Goal: Information Seeking & Learning: Find specific fact

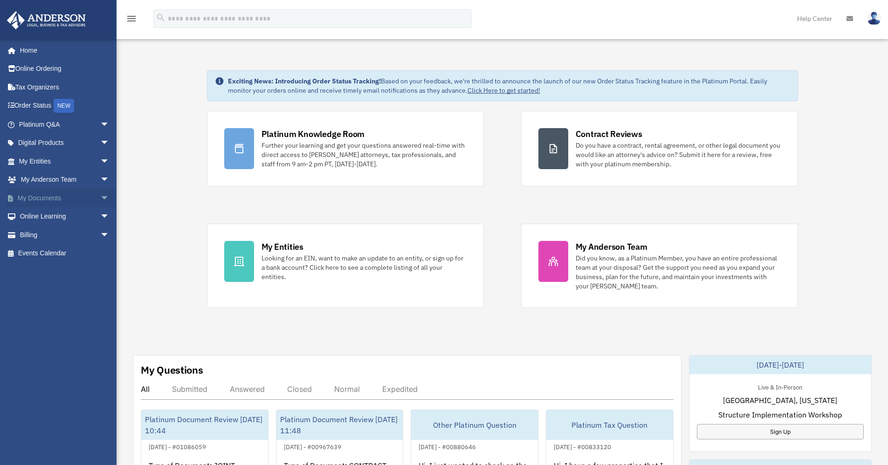
click at [55, 195] on link "My Documents arrow_drop_down" at bounding box center [65, 198] width 117 height 19
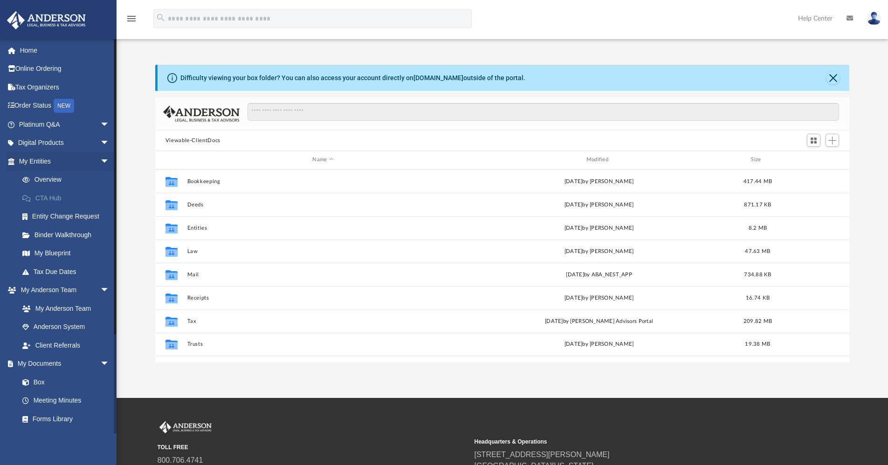
scroll to position [205, 687]
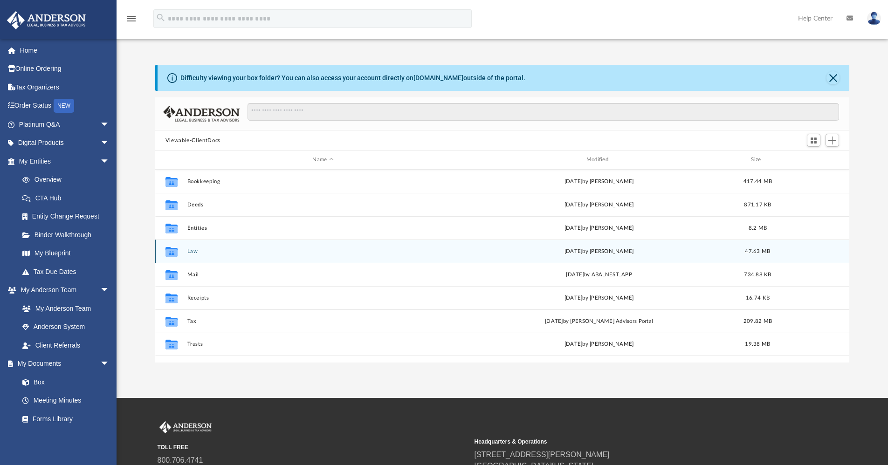
click at [195, 252] on button "Law" at bounding box center [323, 252] width 272 height 6
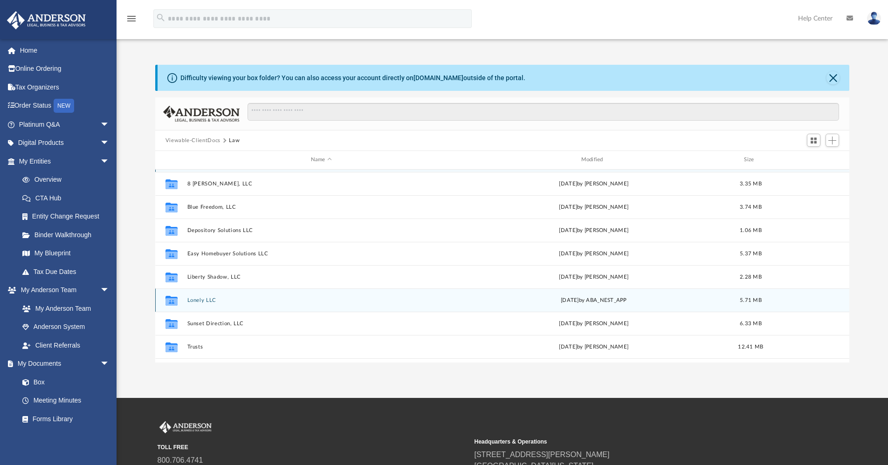
scroll to position [40, 0]
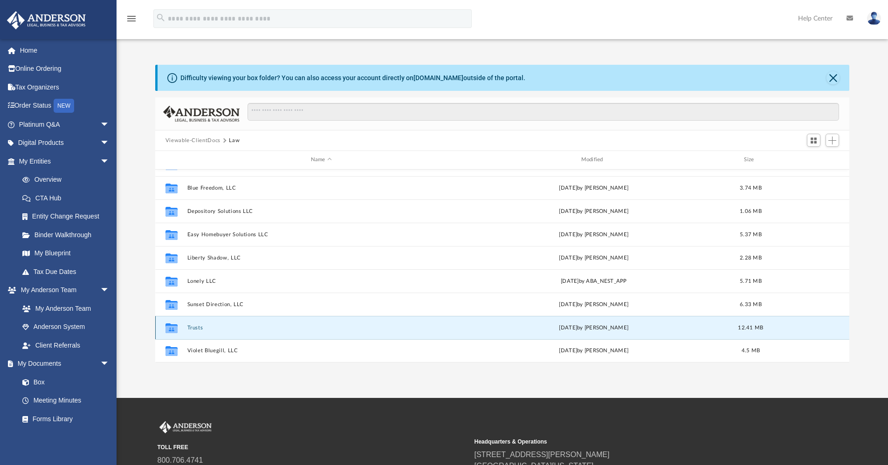
click at [199, 326] on button "Trusts" at bounding box center [321, 328] width 269 height 6
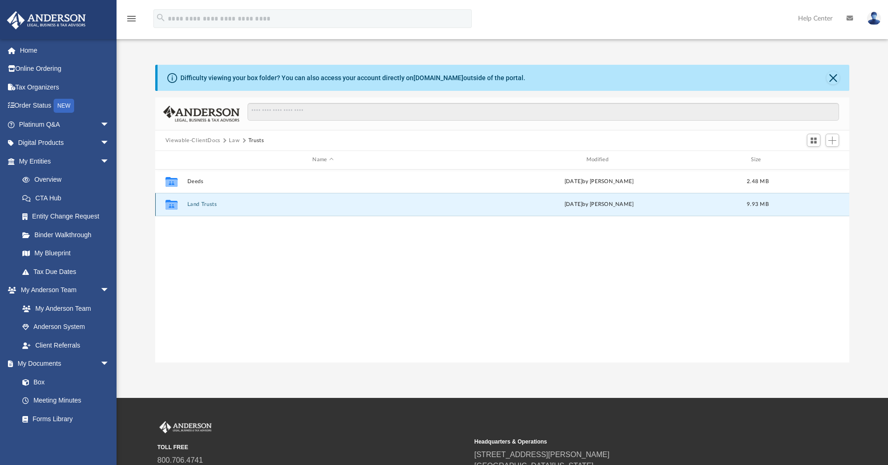
click at [209, 208] on button "Land Trusts" at bounding box center [323, 204] width 272 height 6
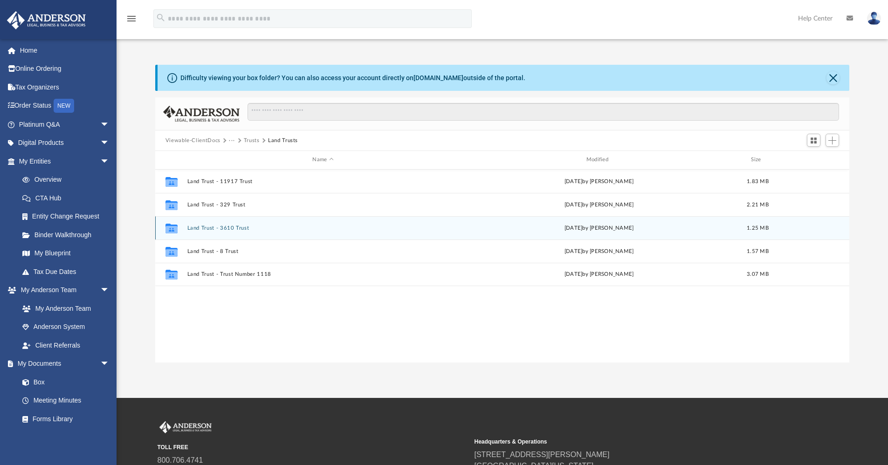
click at [236, 227] on button "Land Trust - 3610 Trust" at bounding box center [323, 228] width 272 height 6
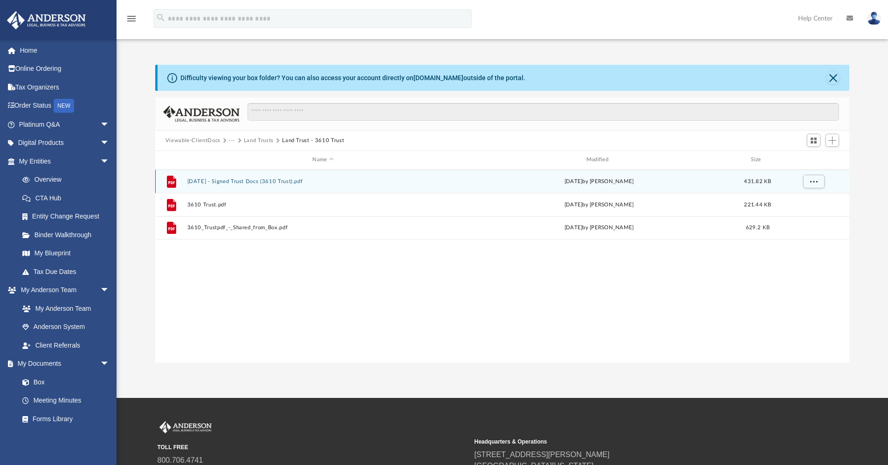
click at [251, 180] on button "[DATE] - Signed Trust Docs (3610 Trust).pdf" at bounding box center [323, 182] width 272 height 6
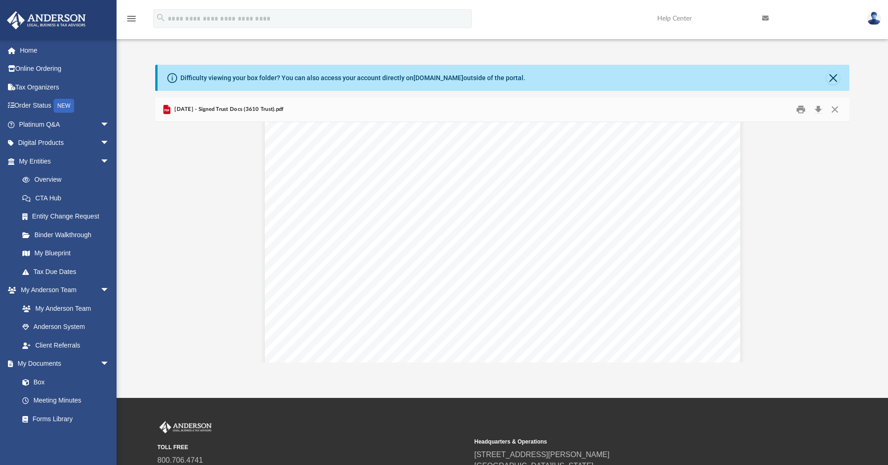
scroll to position [1539, 0]
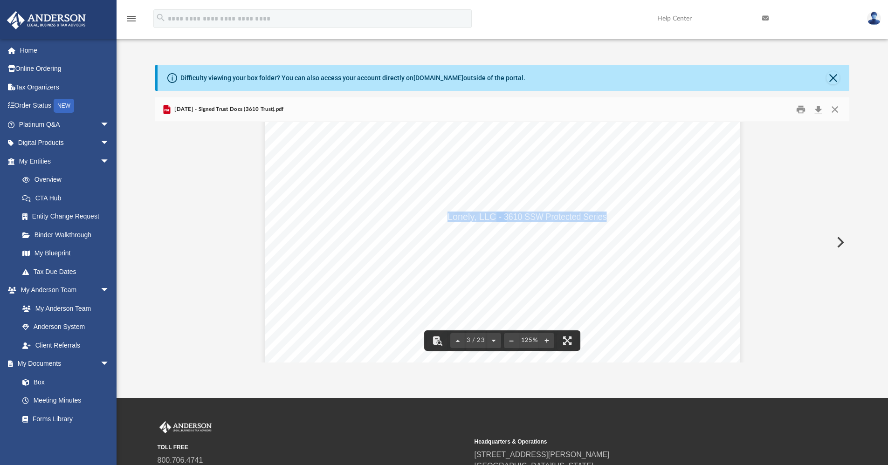
drag, startPoint x: 445, startPoint y: 218, endPoint x: 603, endPoint y: 219, distance: 158.1
drag, startPoint x: 603, startPoint y: 219, endPoint x: 594, endPoint y: 216, distance: 9.7
drag, startPoint x: 488, startPoint y: 220, endPoint x: 561, endPoint y: 219, distance: 72.8
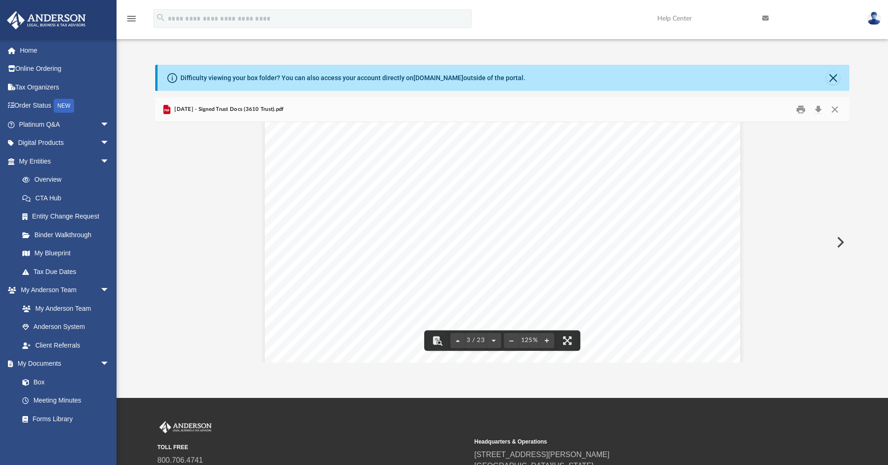
click at [265, 83] on span "3610 Trust dated [DATE]" at bounding box center [265, 83] width 0 height 0
click at [382, 225] on div "Confirmation of Names and Fiduciaries for the 3610 Trust Trust Information Name…" at bounding box center [503, 391] width 476 height 616
click at [507, 211] on div "Confirmation of Names and Fiduciaries for the 3610 Trust Trust Information Name…" at bounding box center [503, 391] width 476 height 616
click at [515, 227] on div "Confirmation of Names and Fiduciaries for the 3610 Trust Trust Information Name…" at bounding box center [503, 391] width 476 height 616
click at [417, 237] on div "Confirmation of Names and Fiduciaries for the 3610 Trust Trust Information Name…" at bounding box center [503, 391] width 476 height 616
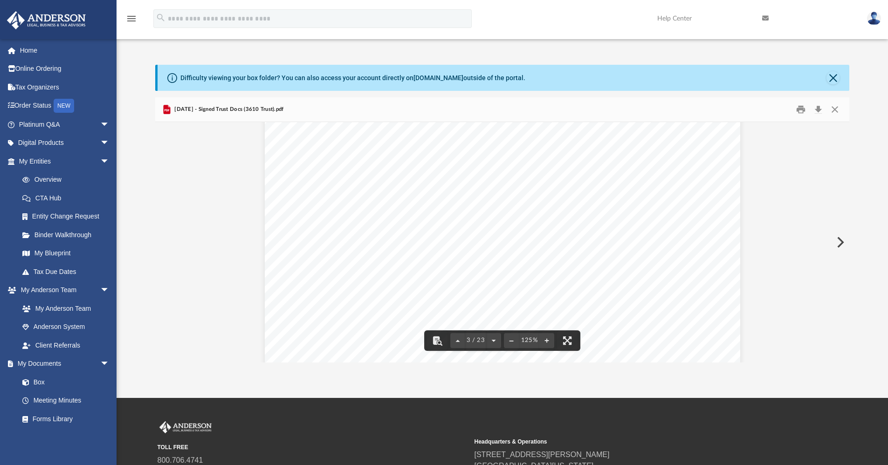
scroll to position [1399, 0]
click at [528, 202] on div "Confirmation of Names and Fiduciaries for the 3610 Trust Trust Information Name…" at bounding box center [503, 297] width 476 height 616
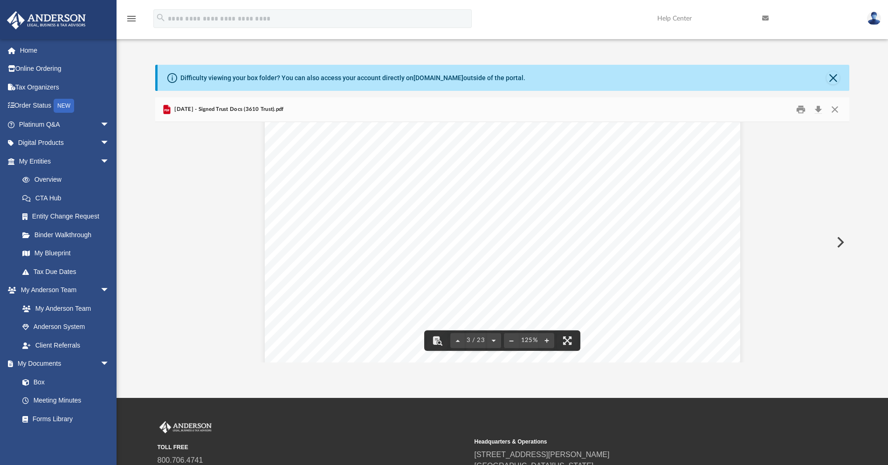
click at [527, 166] on div "Confirmation of Names and Fiduciaries for the 3610 Trust Trust Information Name…" at bounding box center [503, 344] width 476 height 616
drag, startPoint x: 472, startPoint y: 174, endPoint x: 531, endPoint y: 173, distance: 58.3
click at [265, 36] on span "3610 Trust dated [DATE]" at bounding box center [265, 36] width 0 height 0
drag, startPoint x: 531, startPoint y: 173, endPoint x: 530, endPoint y: 192, distance: 18.2
click at [530, 193] on div "Confirmation of Names and Fiduciaries for the 3610 Trust Trust Information Name…" at bounding box center [503, 344] width 476 height 616
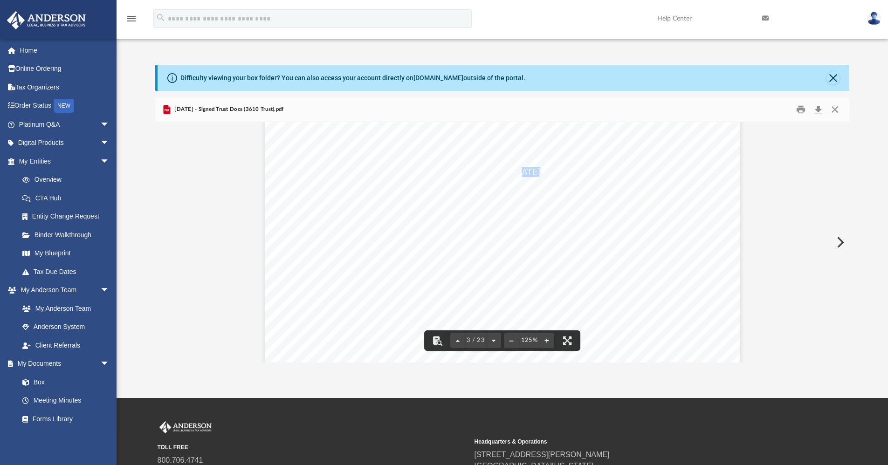
drag, startPoint x: 536, startPoint y: 171, endPoint x: 520, endPoint y: 172, distance: 15.9
click at [520, 172] on span "[DATE]" at bounding box center [526, 171] width 27 height 9
drag, startPoint x: 520, startPoint y: 172, endPoint x: 527, endPoint y: 172, distance: 6.1
click at [527, 172] on span "[DATE]" at bounding box center [526, 171] width 27 height 9
click at [540, 174] on span "[DATE]" at bounding box center [526, 171] width 27 height 9
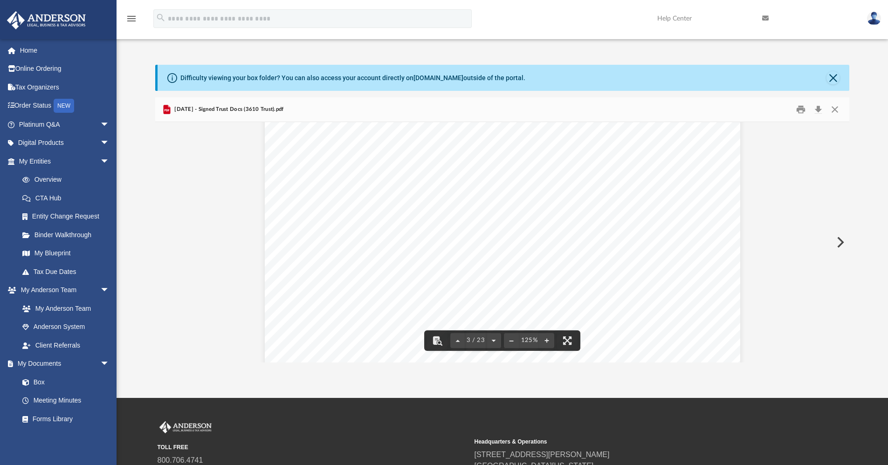
click at [545, 202] on div "Confirmation of Names and Fiduciaries for the 3610 Trust Trust Information Name…" at bounding box center [503, 344] width 476 height 616
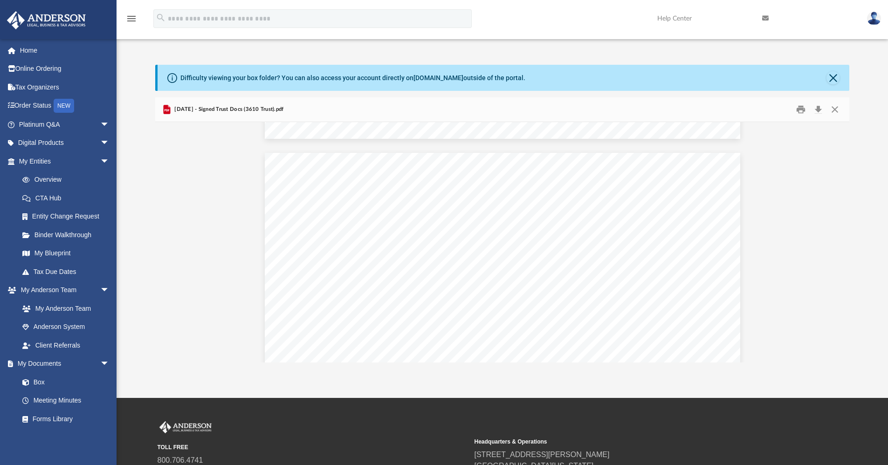
scroll to position [6389, 0]
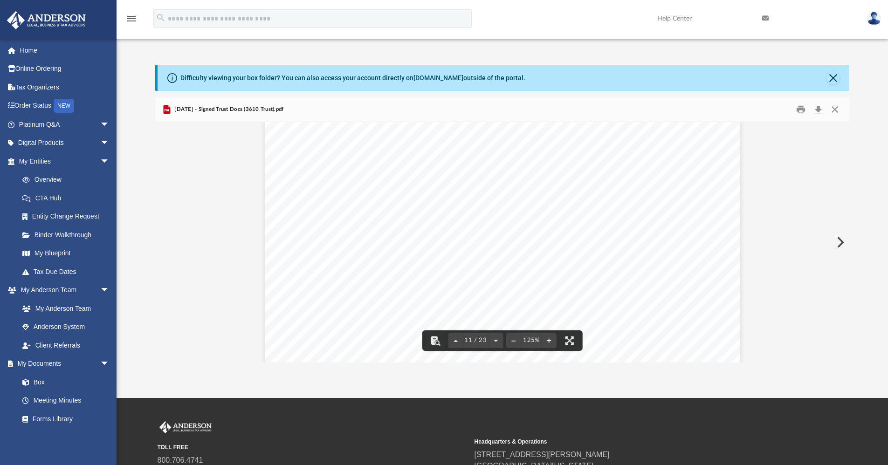
drag, startPoint x: 846, startPoint y: 233, endPoint x: 847, endPoint y: 194, distance: 39.2
click at [847, 194] on div "Confirmation of Names and Fiduciaries for the 3610 Trust Trust Information Name…" at bounding box center [502, 242] width 695 height 241
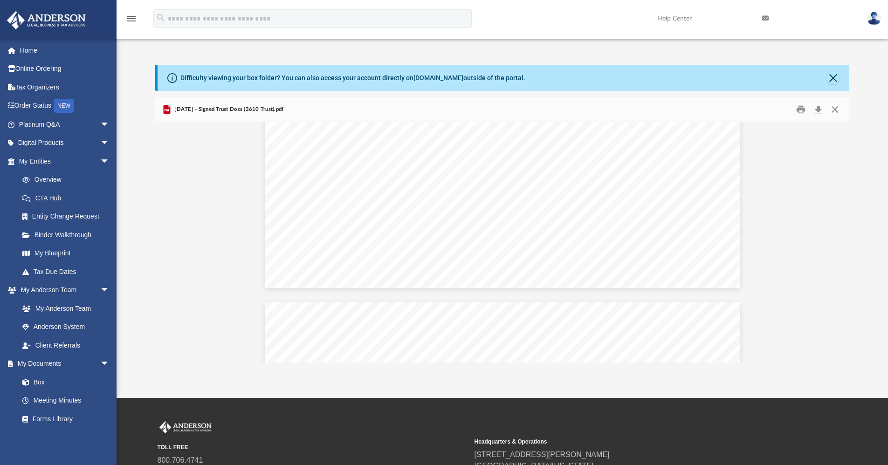
scroll to position [8133, 0]
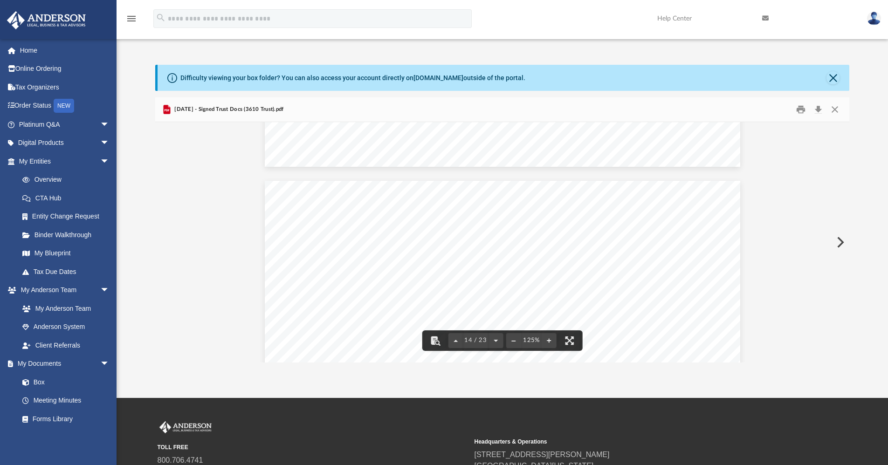
type input "******"
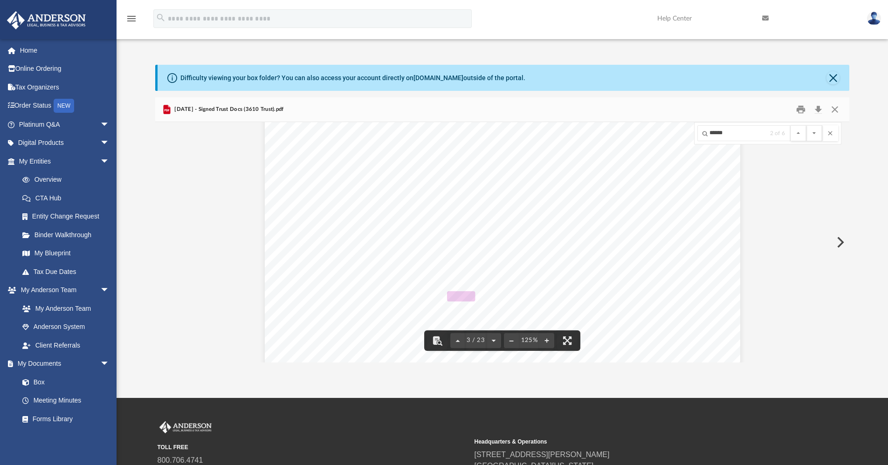
click at [639, 213] on div "Confirmation of Names and Fiduciaries for the 3610 Trust Trust Information Name…" at bounding box center [503, 237] width 476 height 616
drag, startPoint x: 444, startPoint y: 206, endPoint x: 561, endPoint y: 206, distance: 117.1
click at [265, 69] on span "3610 Trust dated [DATE]" at bounding box center [265, 69] width 0 height 0
drag, startPoint x: 561, startPoint y: 206, endPoint x: 554, endPoint y: 206, distance: 7.0
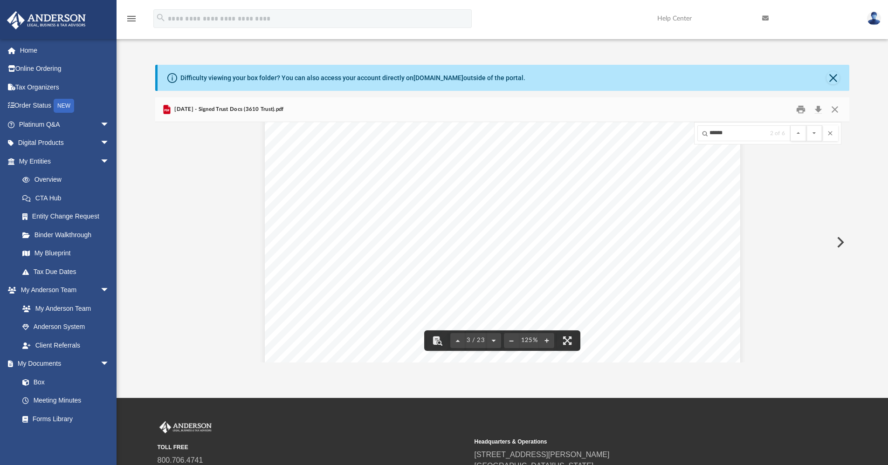
scroll to position [1459, 0]
drag, startPoint x: 444, startPoint y: 296, endPoint x: 604, endPoint y: 297, distance: 159.5
click at [604, 297] on div "Confirmation of Names and Fiduciaries for the 3610 Trust Trust Information Name…" at bounding box center [503, 237] width 476 height 616
drag, startPoint x: 604, startPoint y: 297, endPoint x: 599, endPoint y: 298, distance: 5.2
drag, startPoint x: 445, startPoint y: 257, endPoint x: 622, endPoint y: 256, distance: 176.7
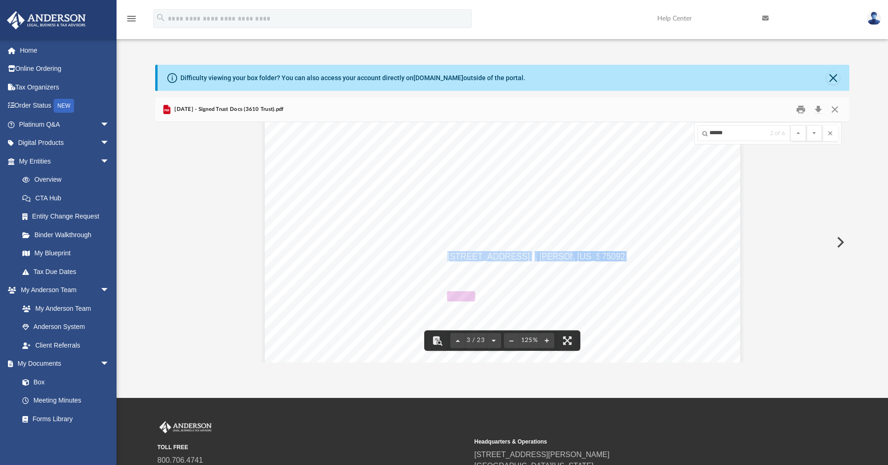
drag, startPoint x: 622, startPoint y: 256, endPoint x: 612, endPoint y: 258, distance: 9.4
click at [395, 331] on div "Confirmation of Names and Fiduciaries for the 3610 Trust Trust Information Name…" at bounding box center [503, 237] width 476 height 616
click at [424, 231] on div "Confirmation of Names and Fiduciaries for the 3610 Trust Trust Information Name…" at bounding box center [503, 237] width 476 height 616
